Goal: Check status: Check status

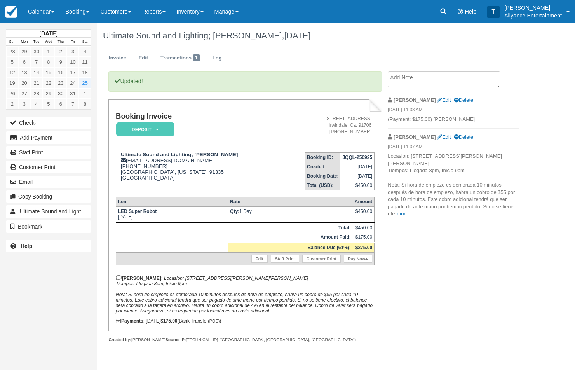
click at [42, 14] on link "Calendar" at bounding box center [41, 11] width 37 height 23
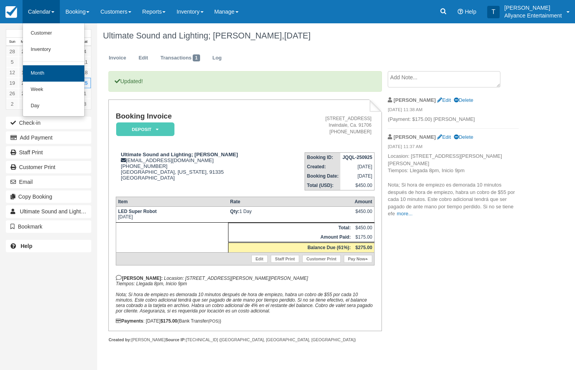
click at [37, 71] on link "Month" at bounding box center [53, 73] width 61 height 16
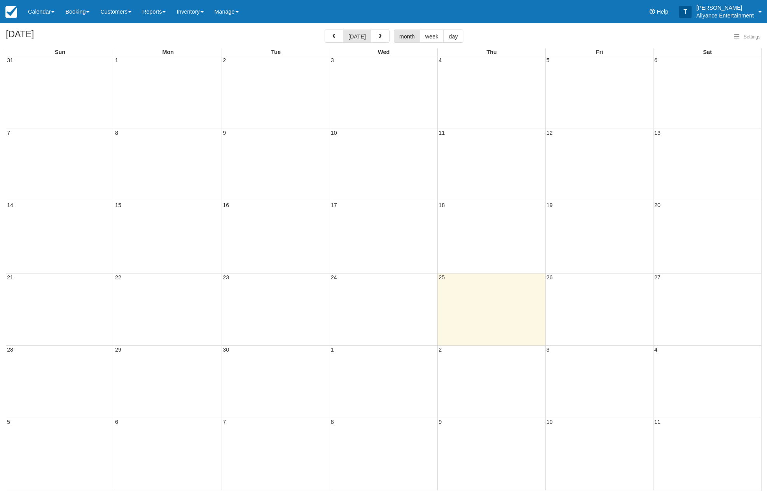
select select
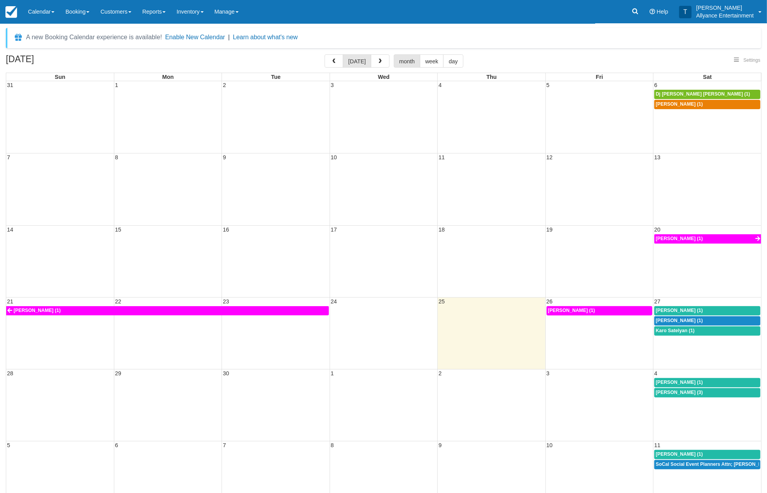
select select
click at [680, 355] on div "21 22 23 24 25 26 27 Jose A Barros (1) Jose A Barros (1) Angela Arista (1) Javi…" at bounding box center [383, 333] width 755 height 72
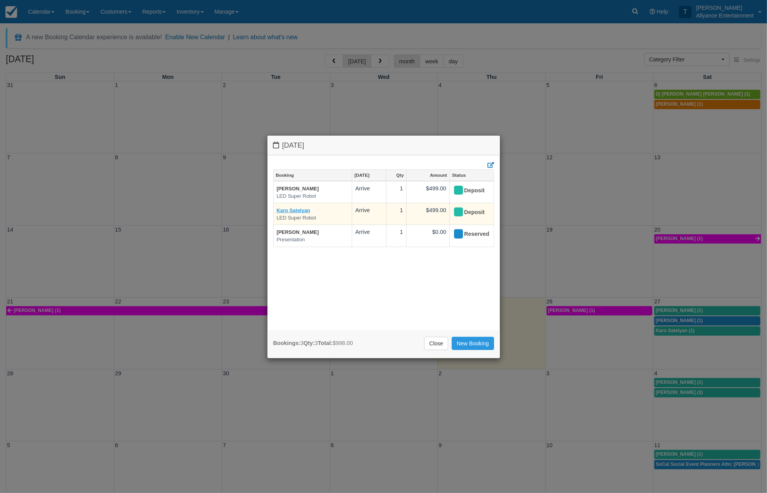
click at [297, 211] on link "Karo Satelyan" at bounding box center [293, 210] width 33 height 6
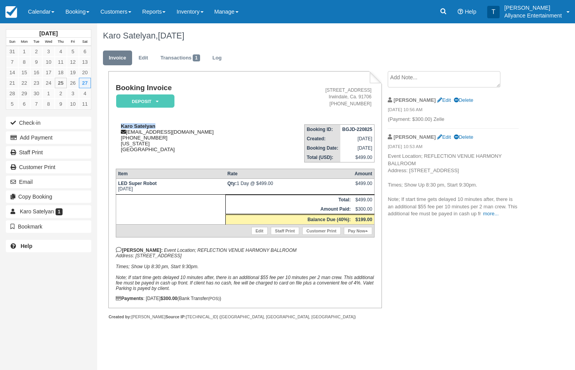
drag, startPoint x: 119, startPoint y: 125, endPoint x: 154, endPoint y: 126, distance: 35.0
click at [154, 126] on div "Karo Satelyan ksatelyan@yahoo.com 1 (818) 416-8274 California United States" at bounding box center [191, 137] width 151 height 29
copy strong "Karo Satelyan"
click at [37, 12] on link "Calendar" at bounding box center [41, 11] width 37 height 23
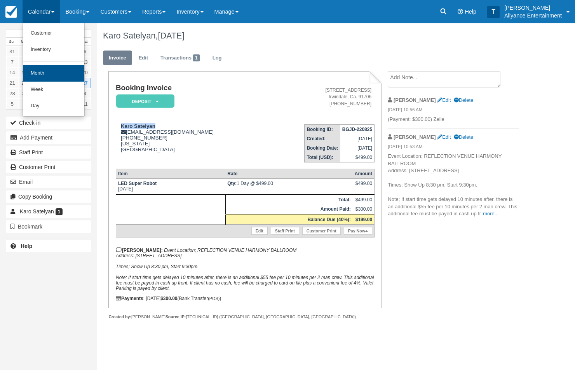
click at [42, 75] on link "Month" at bounding box center [53, 73] width 61 height 16
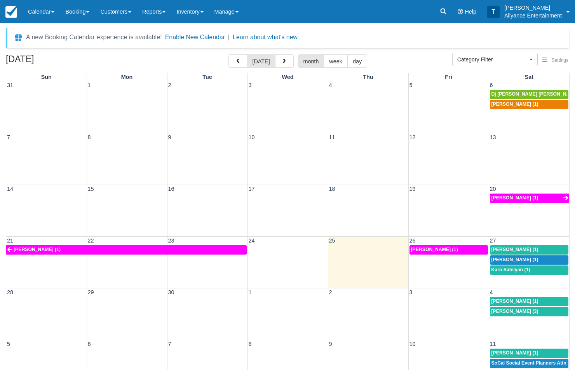
select select
click at [499, 247] on span "[PERSON_NAME] (1)" at bounding box center [515, 249] width 47 height 5
